Goal: Task Accomplishment & Management: Use online tool/utility

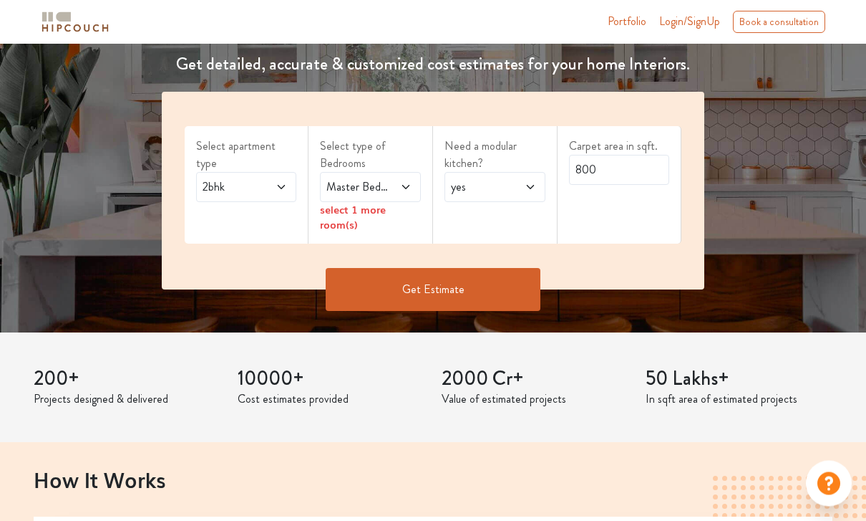
scroll to position [213, 0]
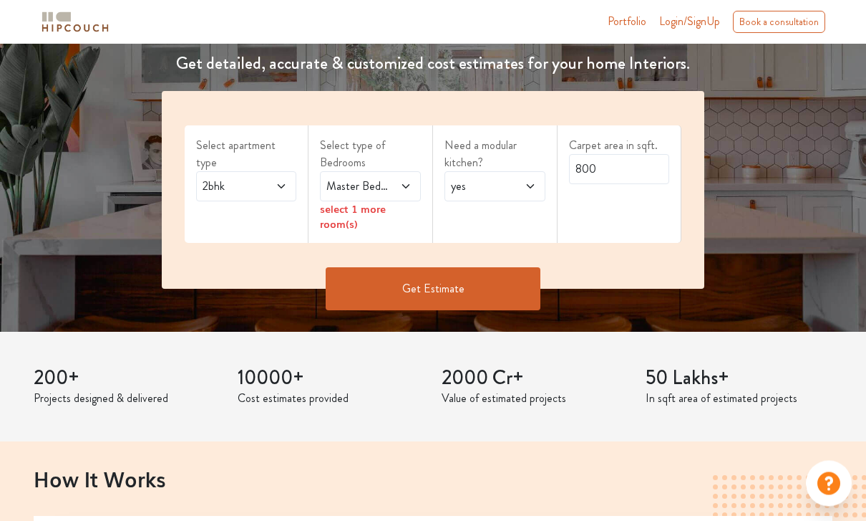
click at [257, 178] on span "2bhk" at bounding box center [233, 186] width 66 height 17
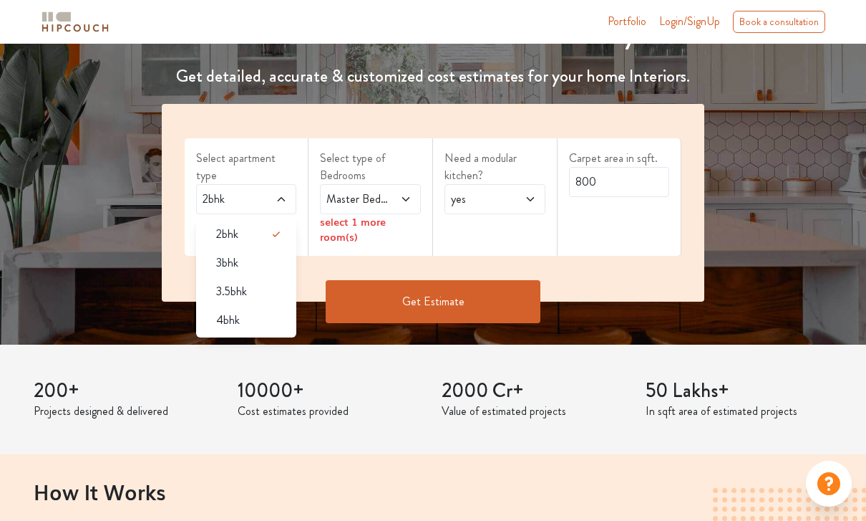
scroll to position [200, 0]
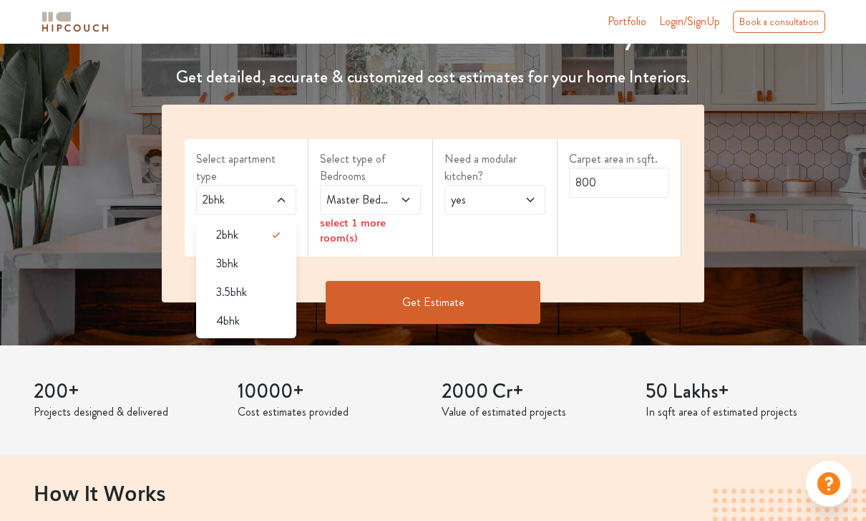
click at [268, 255] on div "3bhk" at bounding box center [251, 263] width 92 height 17
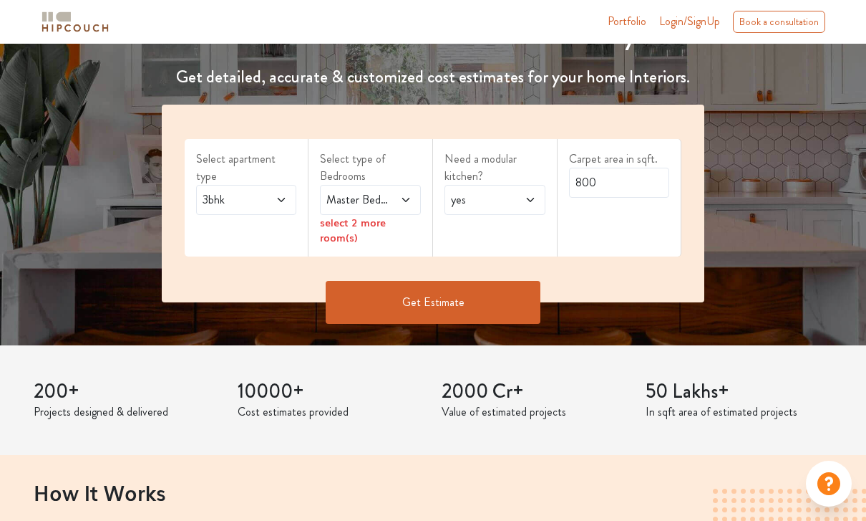
click at [400, 207] on span at bounding box center [400, 199] width 22 height 17
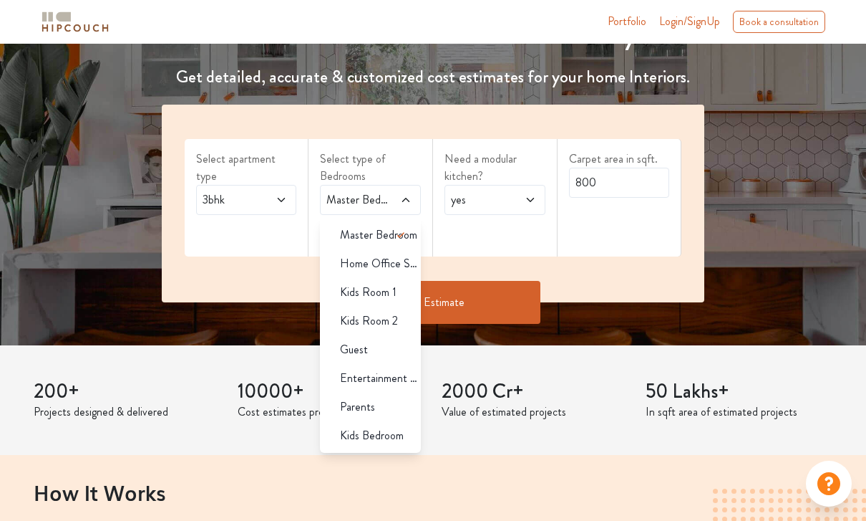
click at [395, 407] on div "Parents" at bounding box center [375, 406] width 92 height 17
click at [396, 431] on span "Kids Bedroom" at bounding box center [372, 435] width 64 height 17
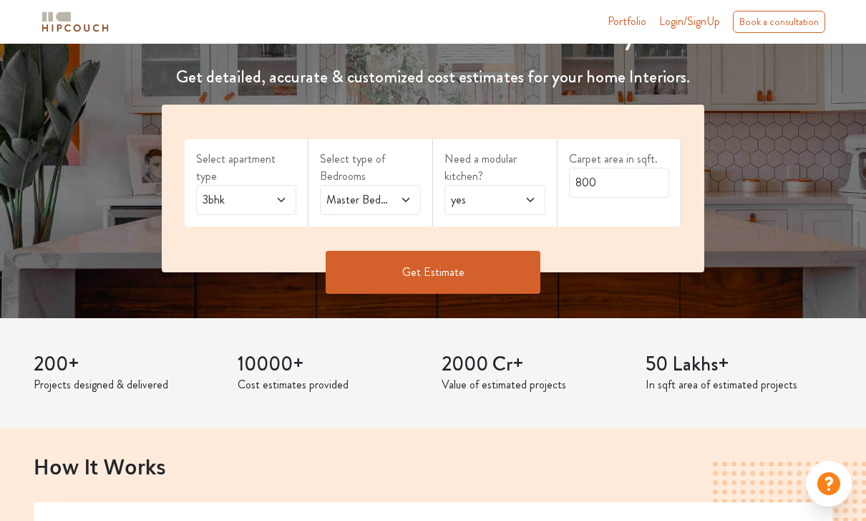
click at [519, 212] on div "yes" at bounding box center [495, 200] width 101 height 30
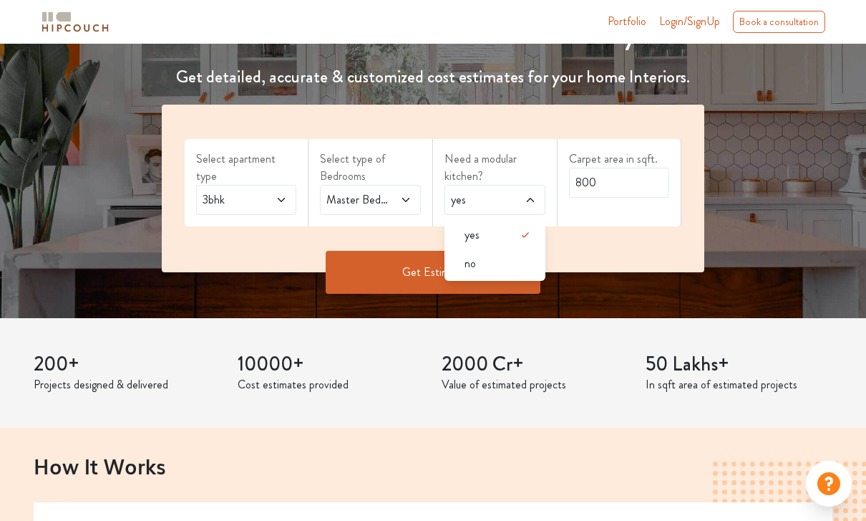
click at [517, 258] on div "no" at bounding box center [499, 263] width 92 height 17
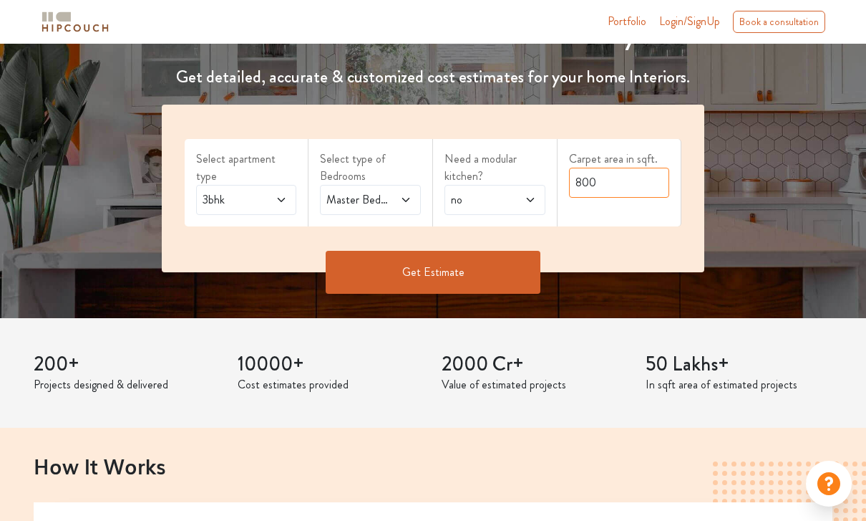
click at [641, 183] on input "800" at bounding box center [619, 183] width 101 height 30
type input "8"
type input "1250"
click at [798, 183] on div "Reliable estimates delivered instantly Get detailed, accurate & customized cost…" at bounding box center [433, 130] width 866 height 369
click at [480, 273] on button "Get Estimate" at bounding box center [433, 272] width 215 height 43
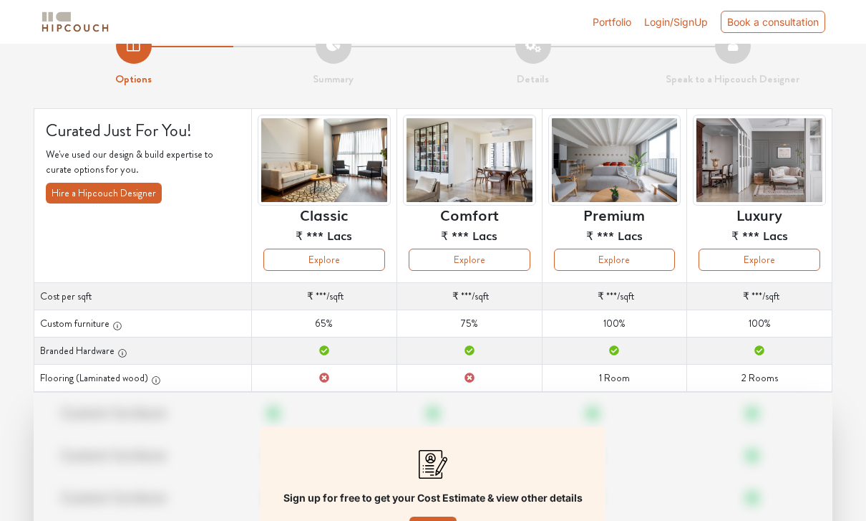
scroll to position [34, 0]
click at [493, 261] on button "Explore" at bounding box center [470, 259] width 122 height 22
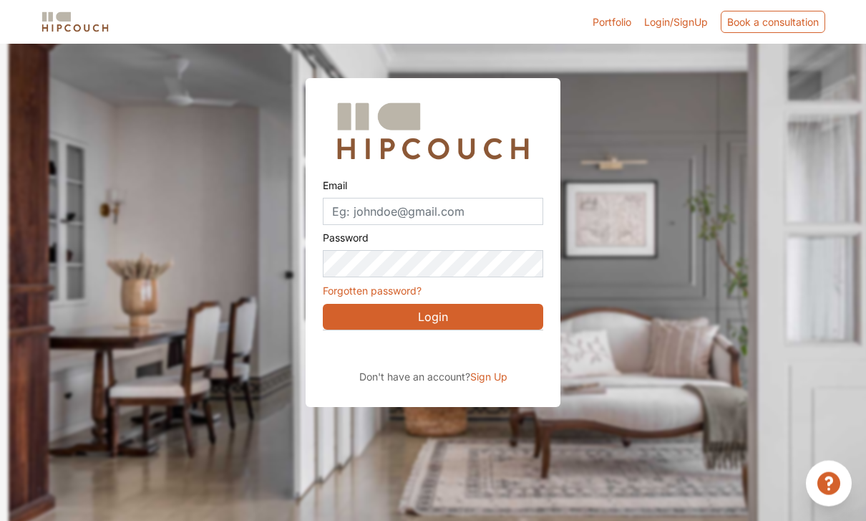
scroll to position [34, 0]
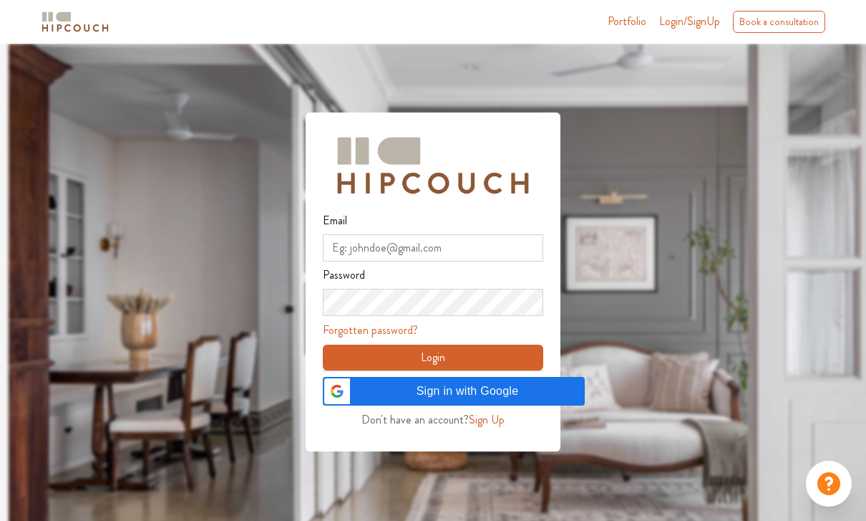
scroll to position [89, 19]
